Goal: Complete application form: Complete application form

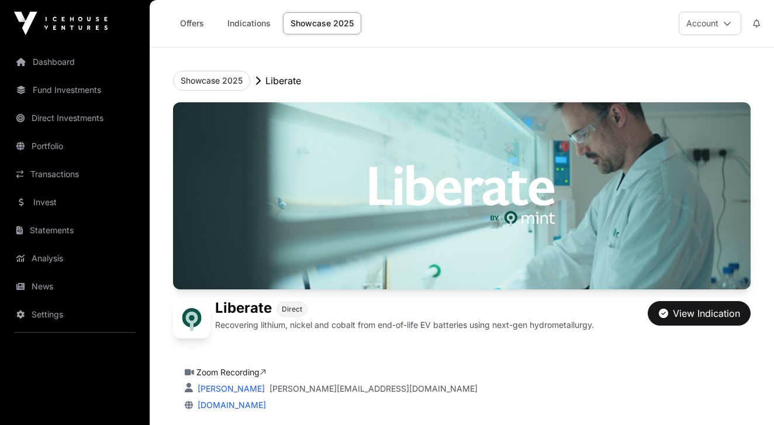
click at [334, 20] on link "Showcase 2025" at bounding box center [322, 23] width 78 height 22
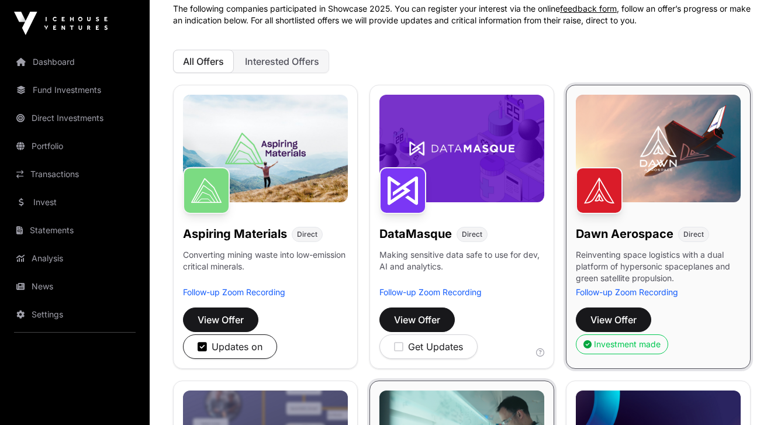
scroll to position [106, 0]
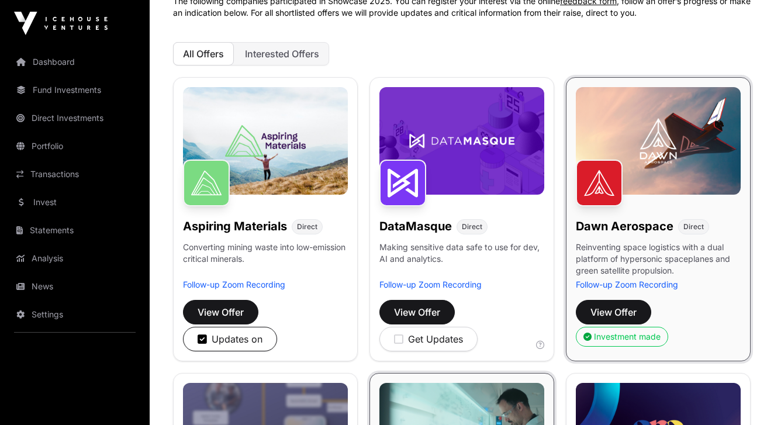
click at [621, 311] on span "View Offer" at bounding box center [613, 312] width 46 height 14
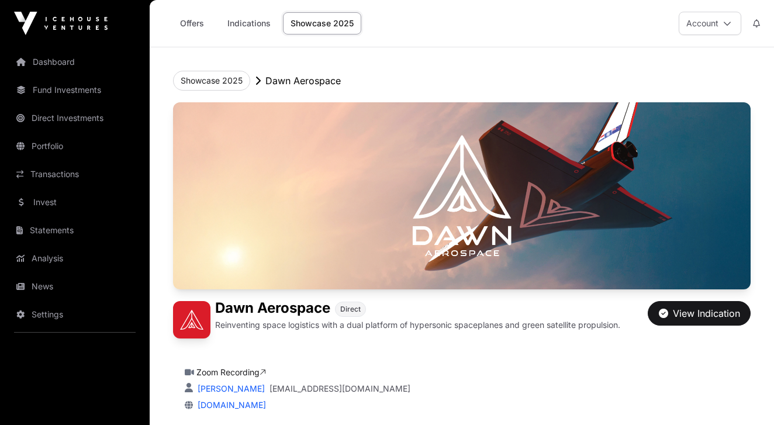
click at [248, 24] on link "Indications" at bounding box center [249, 23] width 58 height 22
click at [249, 20] on link "Indications" at bounding box center [249, 23] width 58 height 22
click at [335, 26] on link "Showcase 2025" at bounding box center [322, 23] width 78 height 22
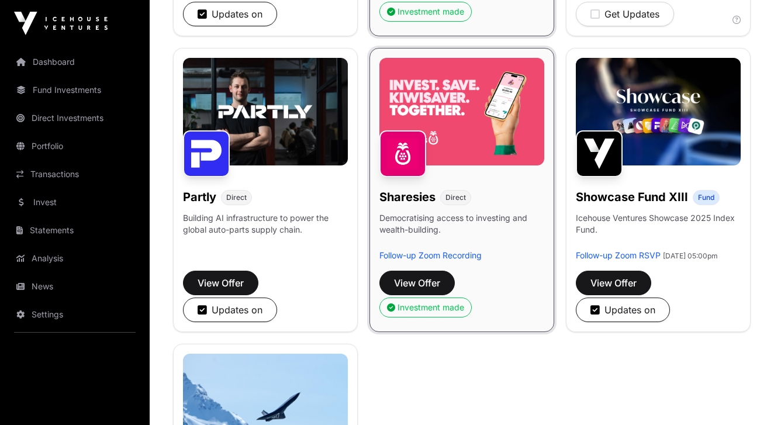
scroll to position [729, 0]
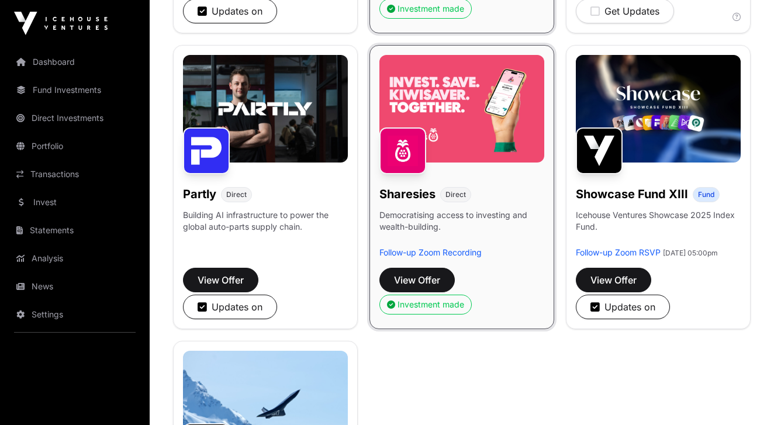
click at [244, 276] on span "View Offer" at bounding box center [220, 280] width 46 height 14
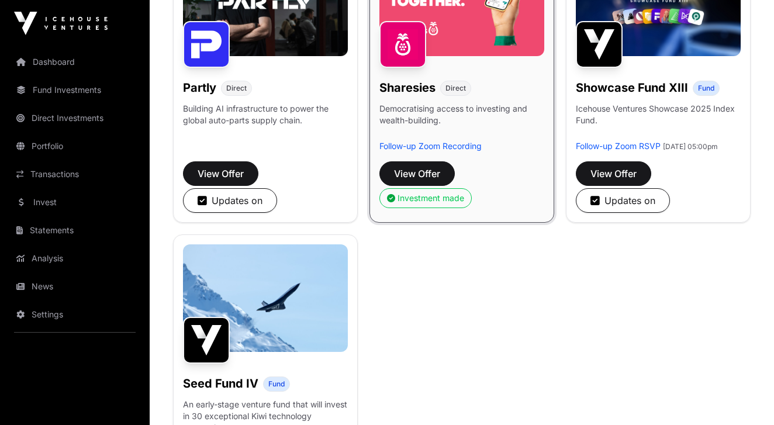
scroll to position [830, 0]
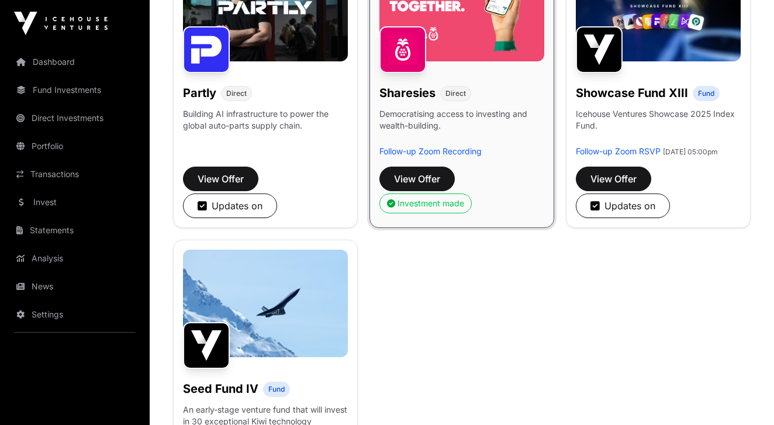
click at [621, 185] on span "View Offer" at bounding box center [613, 179] width 46 height 14
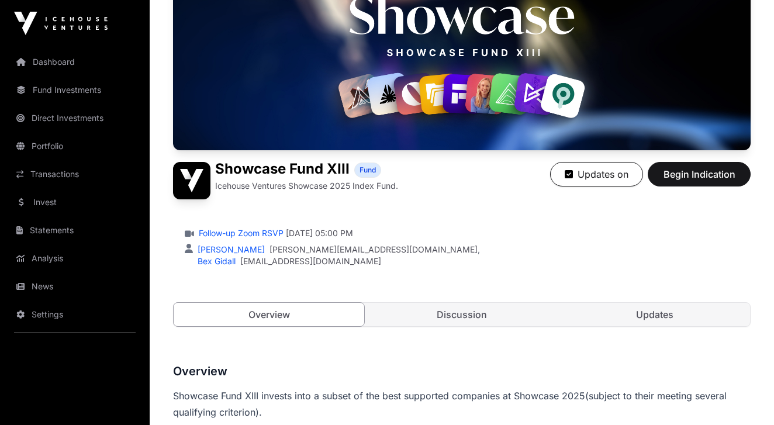
scroll to position [138, 0]
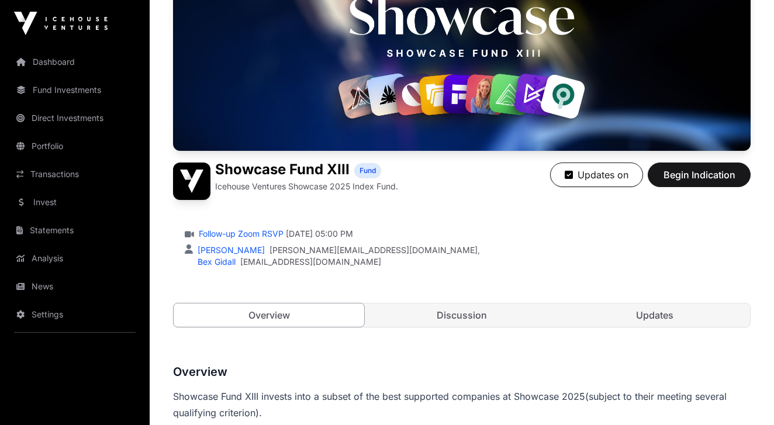
click at [689, 176] on span "Begin Indication" at bounding box center [699, 175] width 74 height 14
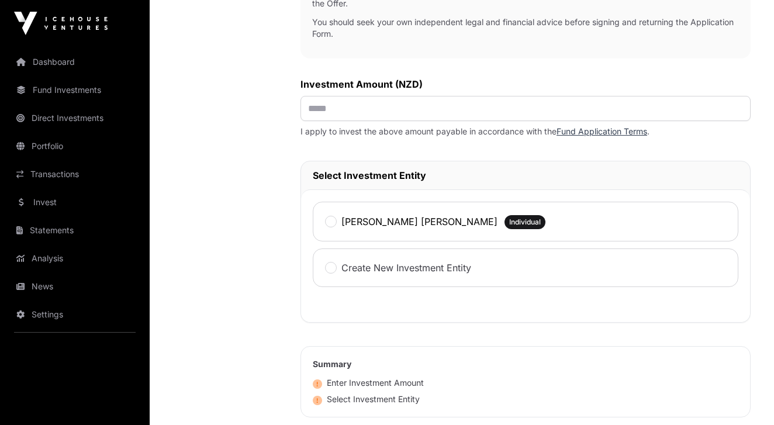
scroll to position [487, 0]
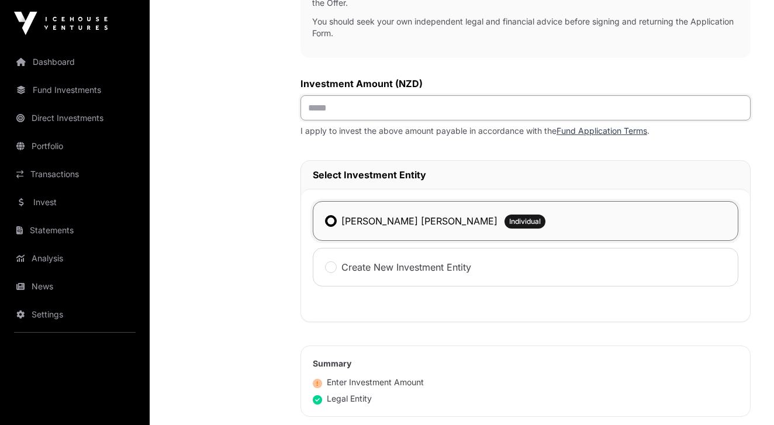
drag, startPoint x: 335, startPoint y: 113, endPoint x: 343, endPoint y: 106, distance: 11.2
click at [334, 113] on input "text" at bounding box center [525, 107] width 450 height 25
type input "*******"
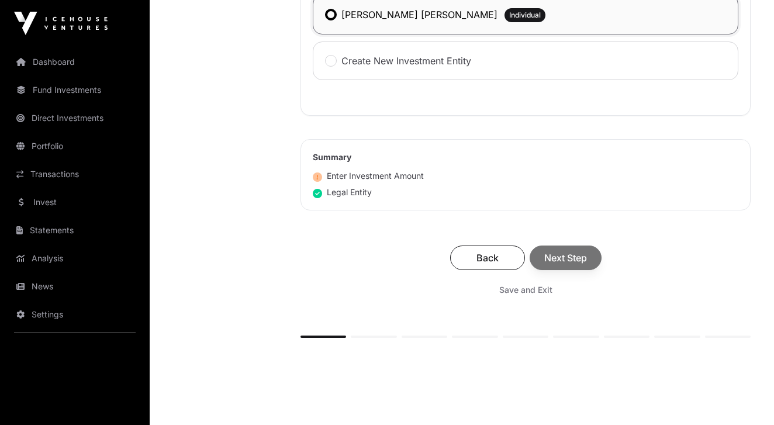
scroll to position [695, 0]
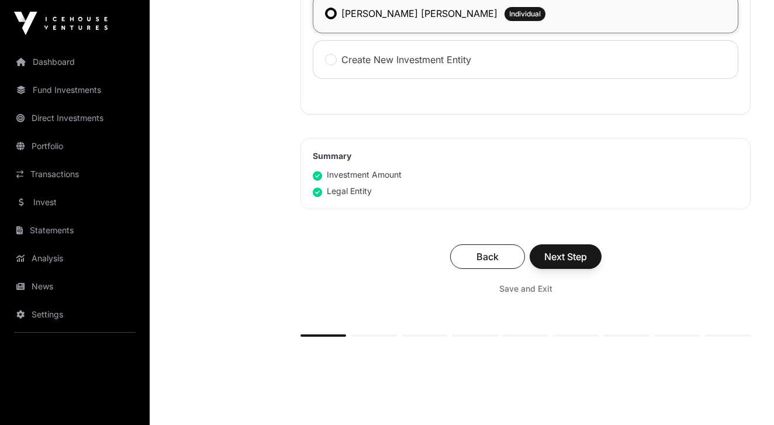
click at [576, 259] on div "Back Next Step" at bounding box center [525, 256] width 427 height 25
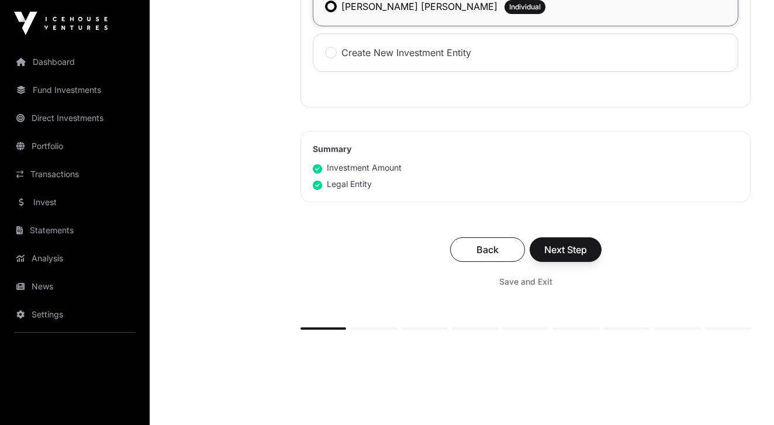
scroll to position [703, 0]
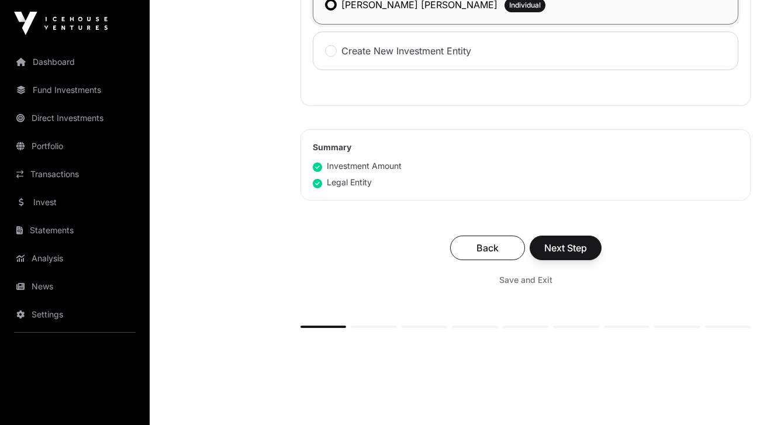
click at [570, 247] on span "Next Step" at bounding box center [565, 248] width 43 height 14
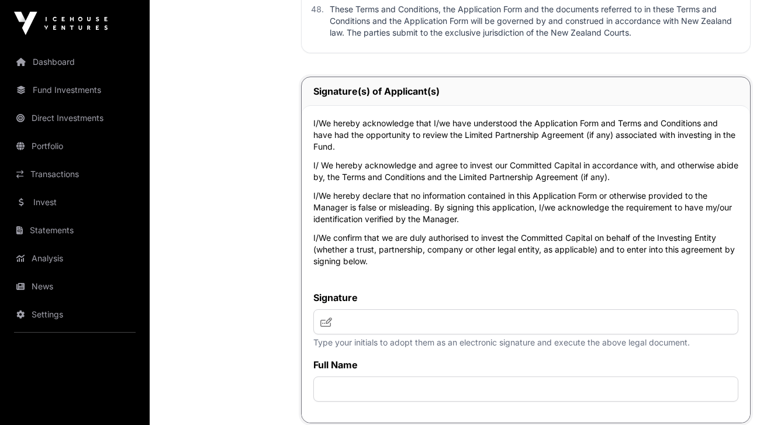
scroll to position [5213, 0]
click at [361, 335] on input "text" at bounding box center [525, 322] width 425 height 25
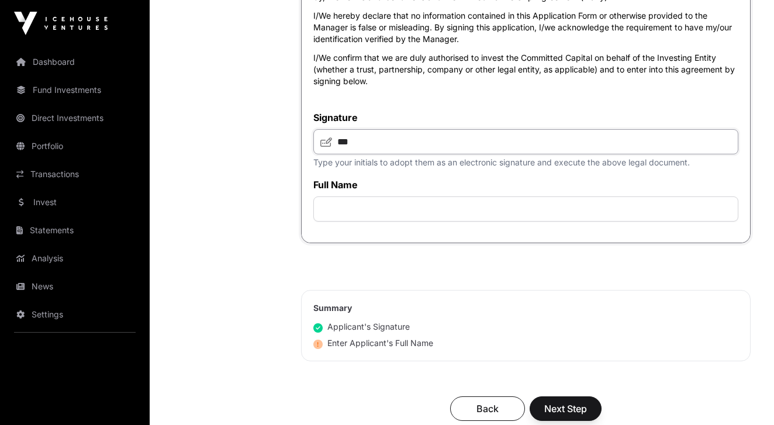
scroll to position [5395, 0]
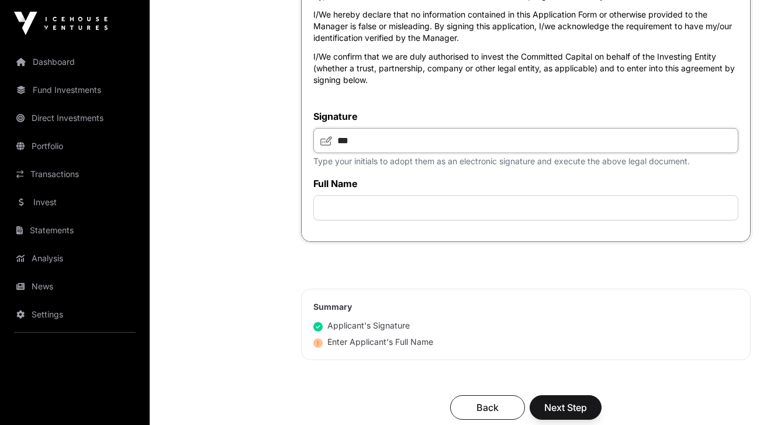
type input "***"
click at [433, 220] on input "text" at bounding box center [525, 207] width 425 height 25
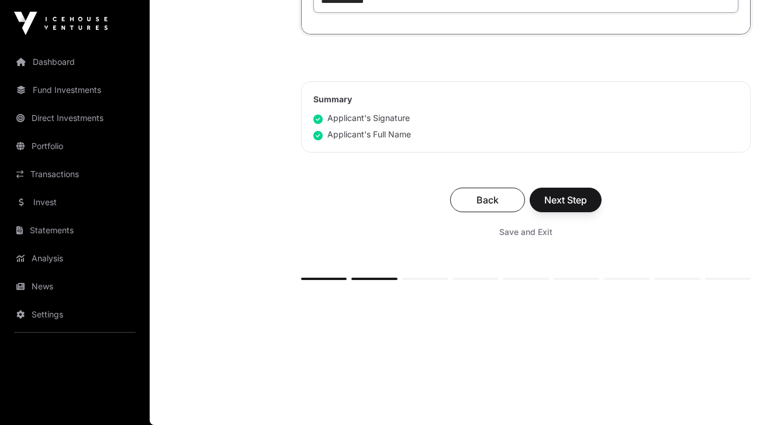
scroll to position [5629, 0]
type input "**********"
click at [565, 200] on span "Next Step" at bounding box center [565, 200] width 43 height 14
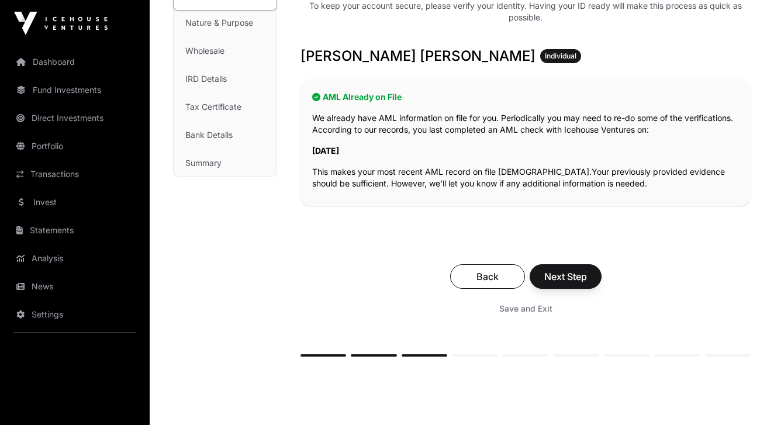
scroll to position [188, 0]
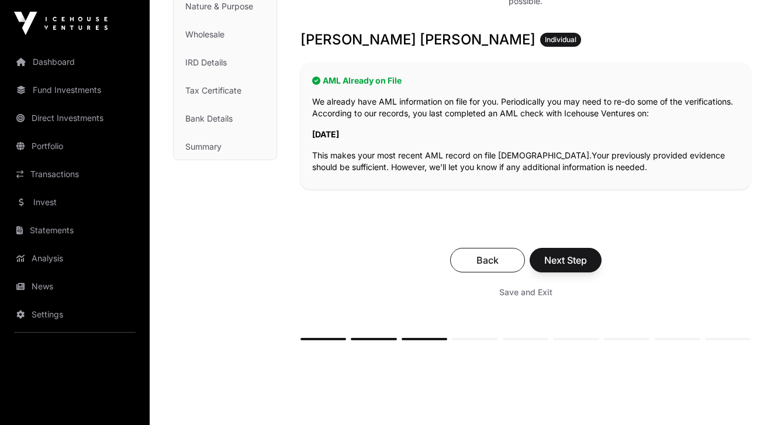
click at [577, 259] on span "Next Step" at bounding box center [565, 260] width 43 height 14
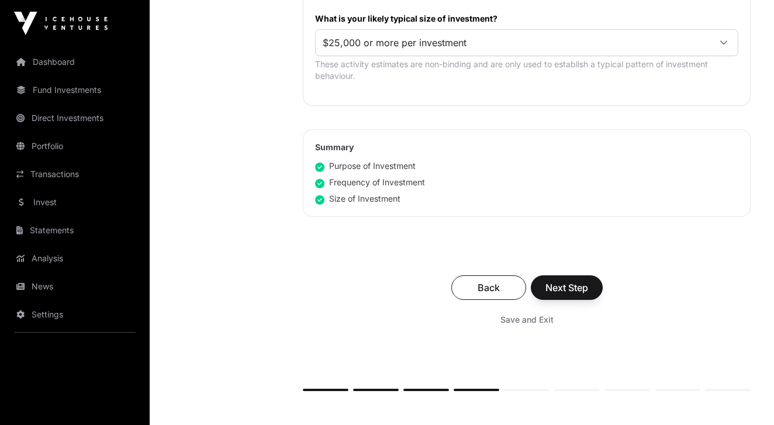
scroll to position [720, 0]
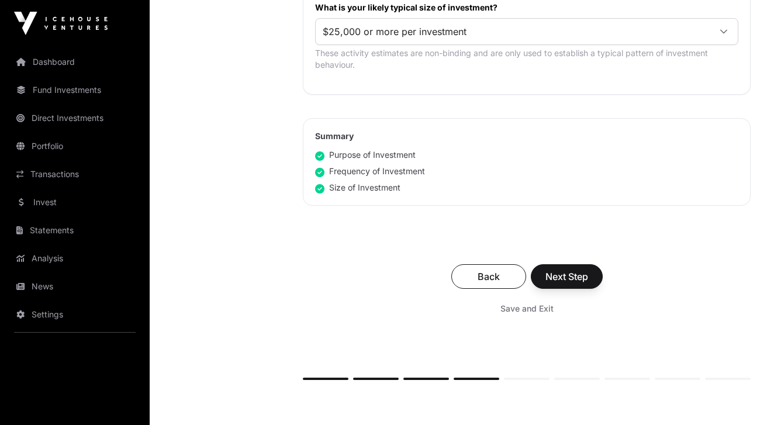
click at [572, 278] on span "Next Step" at bounding box center [566, 276] width 43 height 14
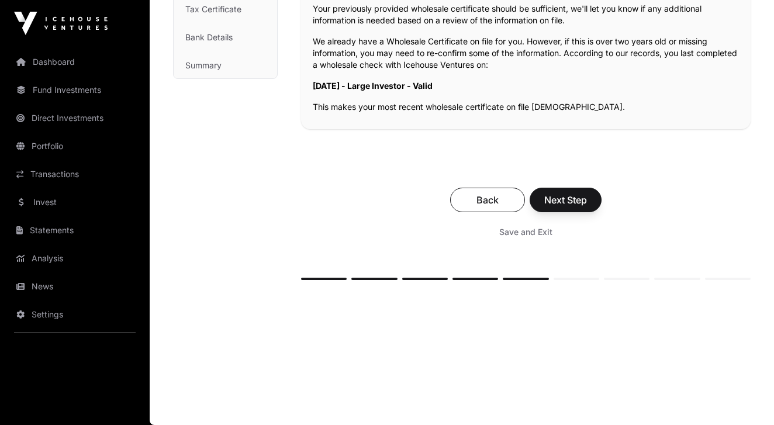
scroll to position [269, 0]
click at [576, 202] on span "Next Step" at bounding box center [565, 200] width 43 height 14
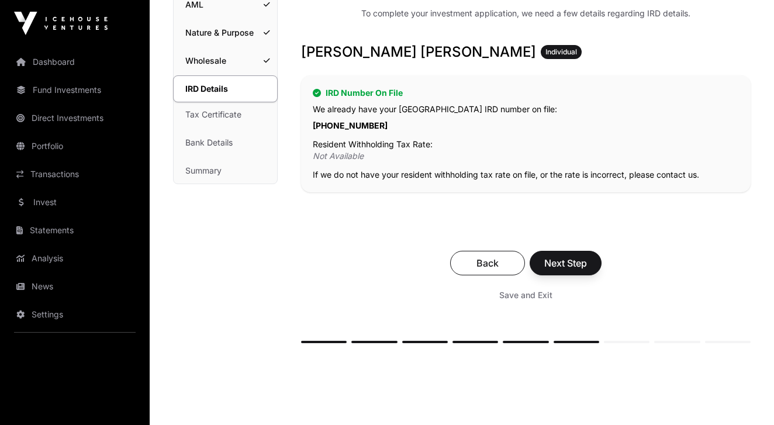
scroll to position [165, 0]
click at [566, 262] on span "Next Step" at bounding box center [565, 262] width 43 height 14
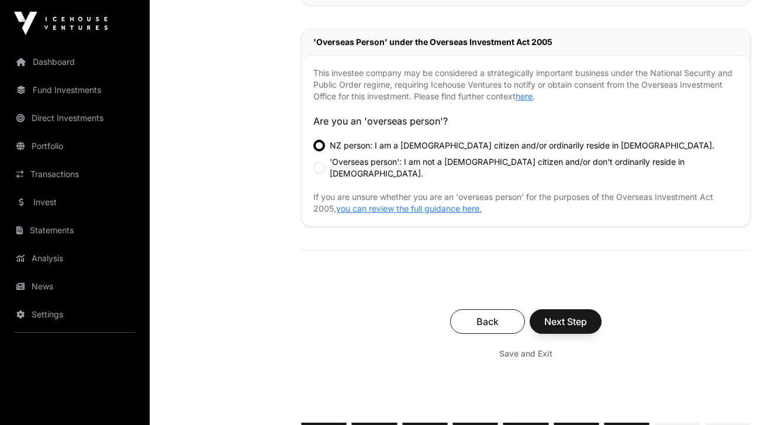
scroll to position [369, 0]
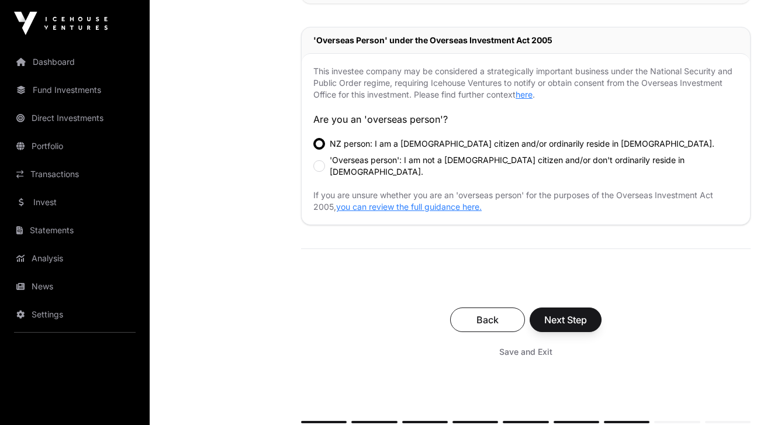
click at [574, 313] on span "Next Step" at bounding box center [565, 320] width 43 height 14
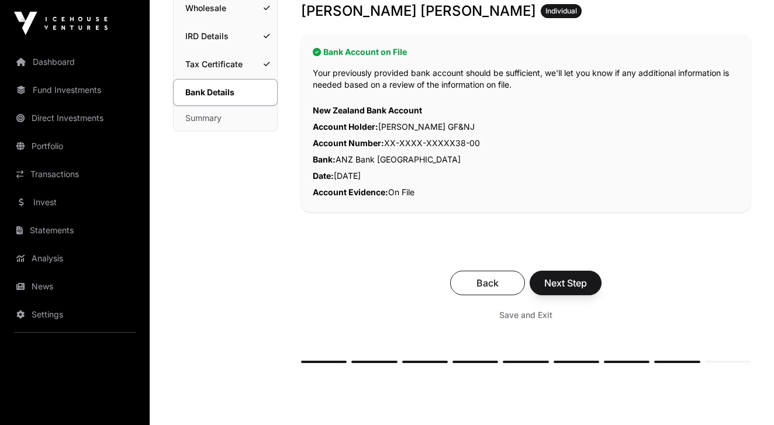
scroll to position [221, 0]
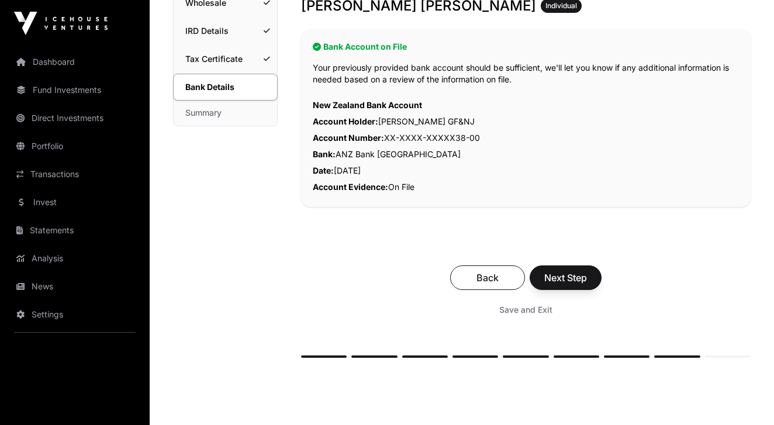
click at [578, 277] on span "Next Step" at bounding box center [565, 278] width 43 height 14
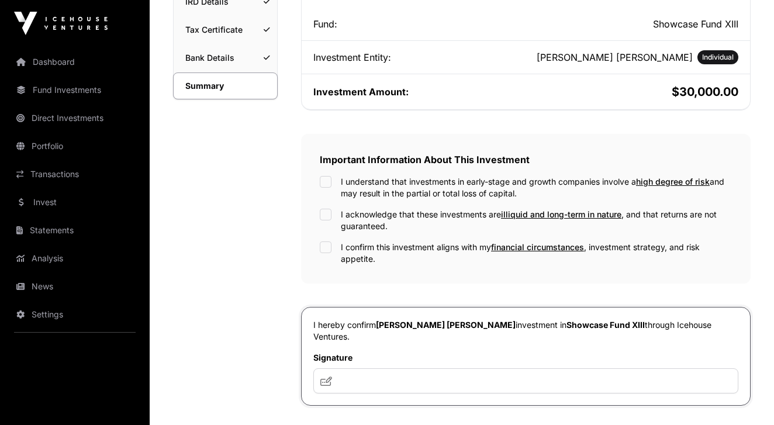
scroll to position [251, 0]
click at [332, 179] on div "I understand that investments in early-stage and growth companies involve a hig…" at bounding box center [526, 186] width 412 height 23
click at [413, 376] on input "text" at bounding box center [525, 380] width 425 height 25
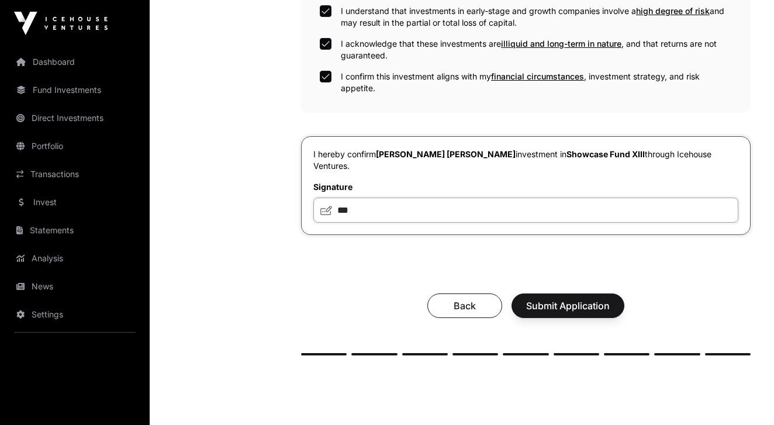
scroll to position [424, 0]
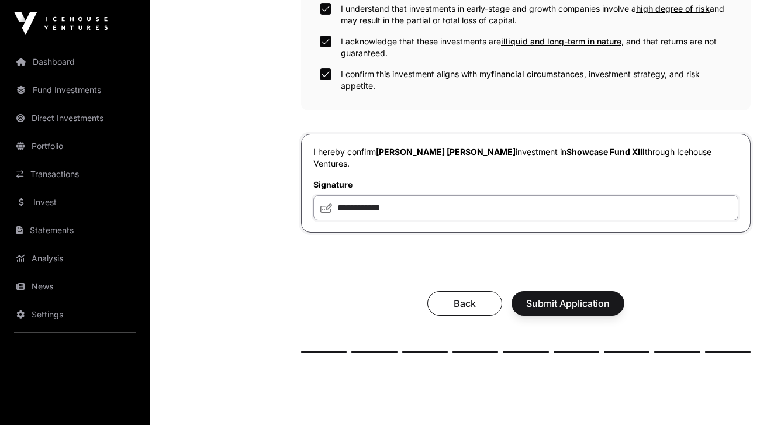
type input "**********"
click at [560, 296] on span "Submit Application" at bounding box center [568, 303] width 84 height 14
